Goal: Task Accomplishment & Management: Use online tool/utility

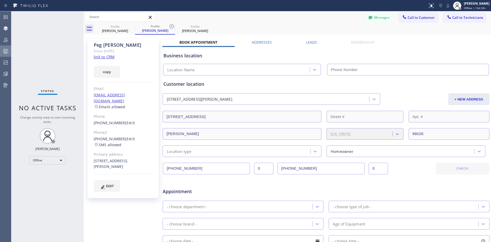
drag, startPoint x: 4, startPoint y: 52, endPoint x: 11, endPoint y: 67, distance: 16.1
click at [4, 52] on circle at bounding box center [4, 51] width 1 height 1
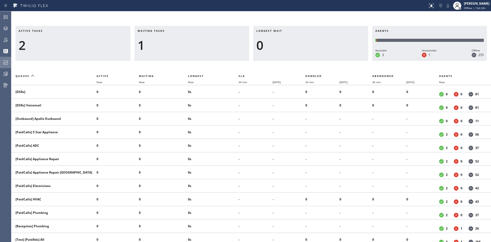
drag, startPoint x: 6, startPoint y: 63, endPoint x: 10, endPoint y: 68, distance: 6.2
click at [6, 63] on icon at bounding box center [6, 62] width 6 height 6
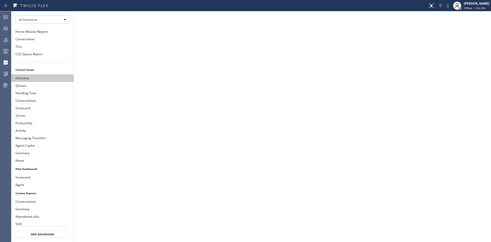
click at [43, 78] on button "Overview" at bounding box center [42, 77] width 62 height 7
click at [34, 84] on button "Queues" at bounding box center [42, 85] width 62 height 7
click at [29, 95] on button "Handling Time" at bounding box center [42, 92] width 62 height 7
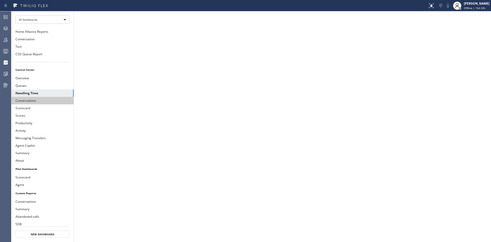
drag, startPoint x: 27, startPoint y: 99, endPoint x: 29, endPoint y: 103, distance: 3.8
click at [27, 99] on button "Conversations" at bounding box center [42, 100] width 62 height 7
click at [28, 94] on button "Handling Time" at bounding box center [42, 92] width 62 height 7
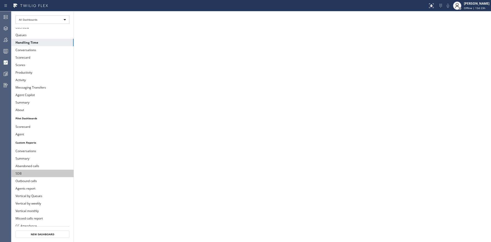
scroll to position [54, 0]
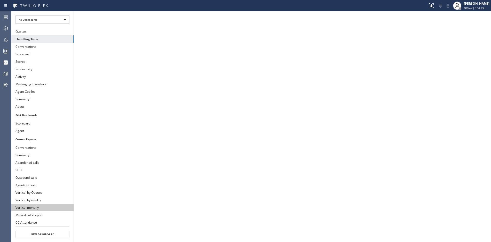
click at [41, 209] on button "Vertical monthly" at bounding box center [42, 207] width 62 height 7
click at [44, 186] on button "Agents report" at bounding box center [42, 184] width 62 height 7
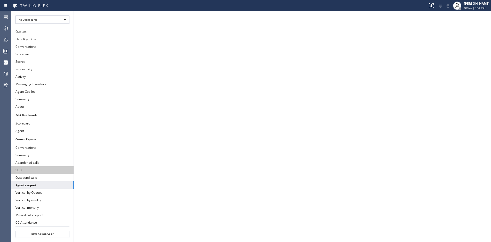
click at [59, 168] on button "SDB" at bounding box center [42, 169] width 62 height 7
click at [54, 161] on button "Abandoned calls" at bounding box center [42, 162] width 62 height 7
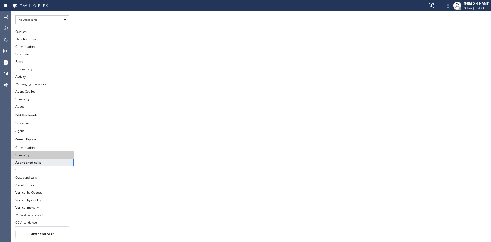
click at [37, 155] on button "Summary" at bounding box center [42, 154] width 62 height 7
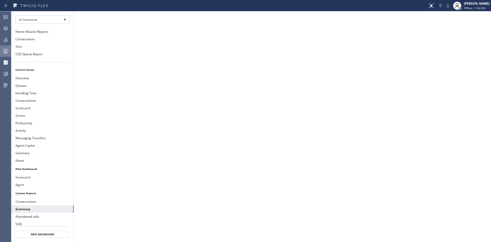
click at [4, 46] on div at bounding box center [5, 51] width 11 height 10
